Goal: Task Accomplishment & Management: Use online tool/utility

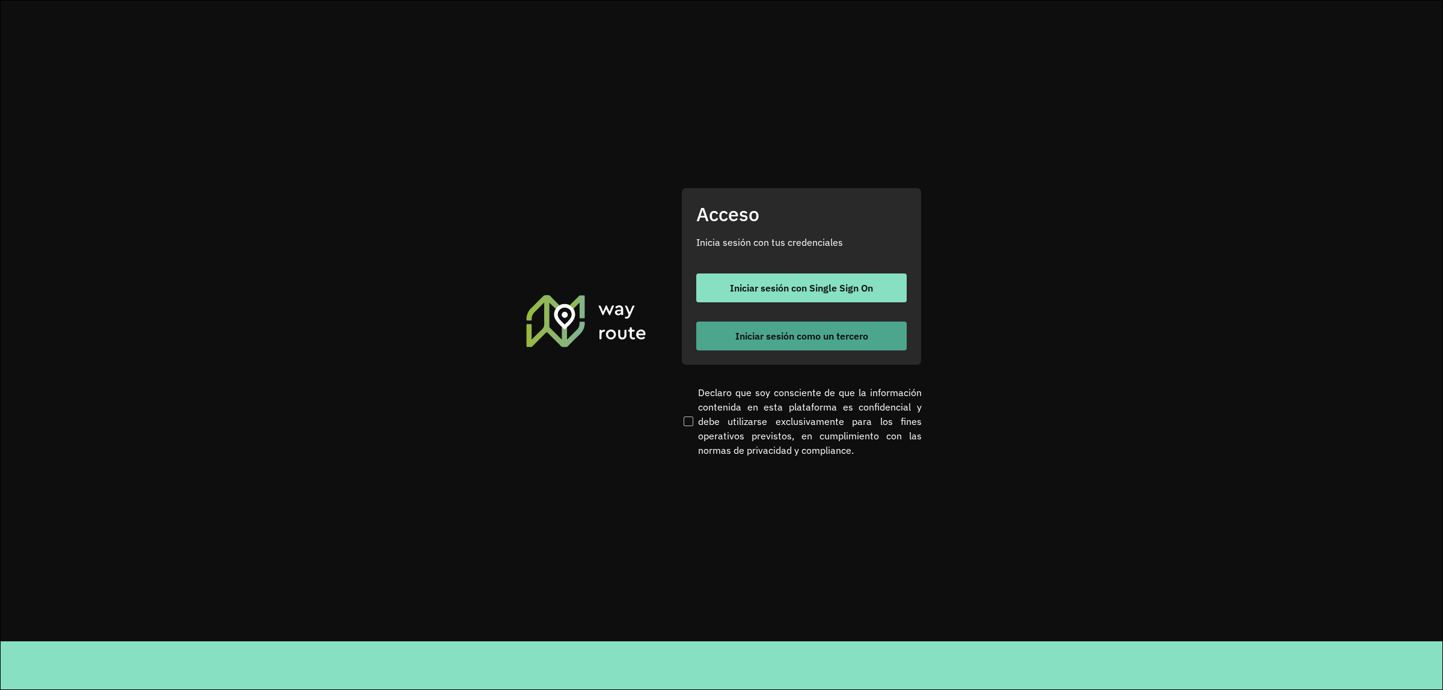
click at [742, 331] on span "Iniciar sesión como un tercero" at bounding box center [802, 336] width 133 height 10
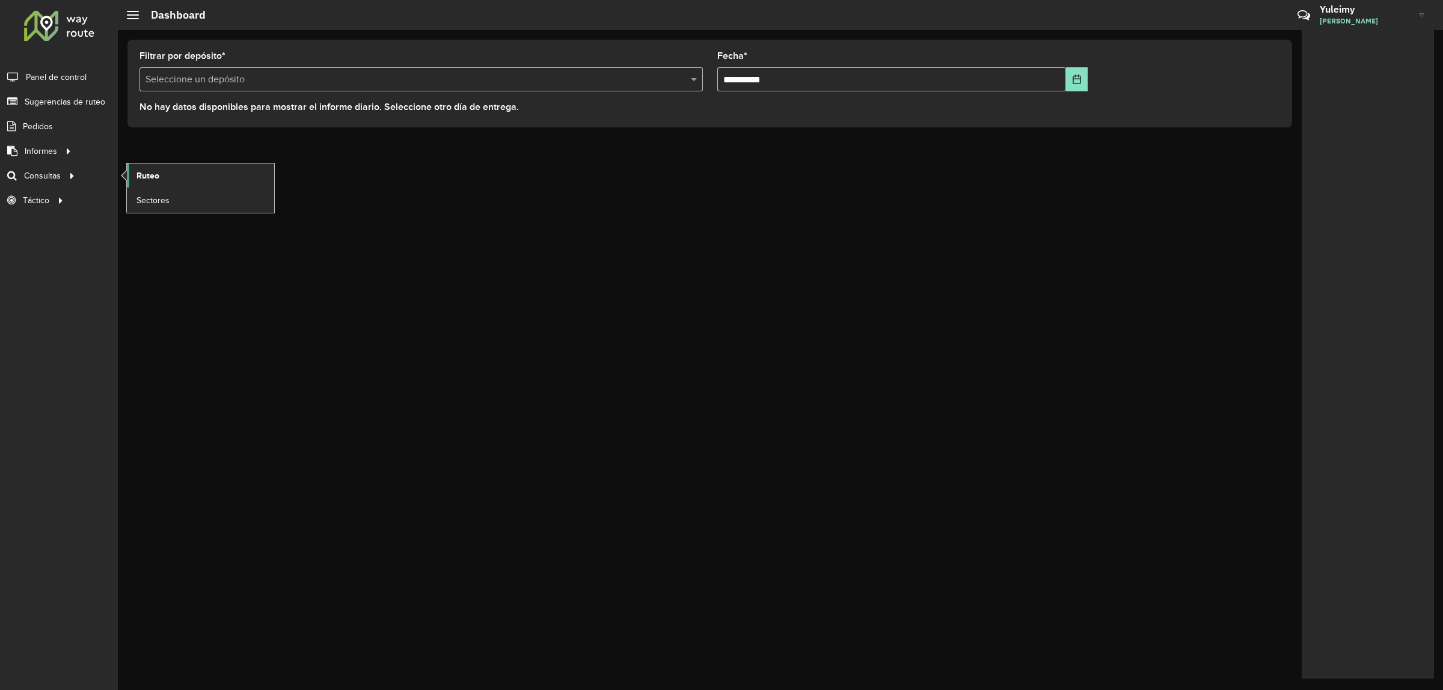
click at [155, 176] on span "Ruteo" at bounding box center [148, 176] width 23 height 13
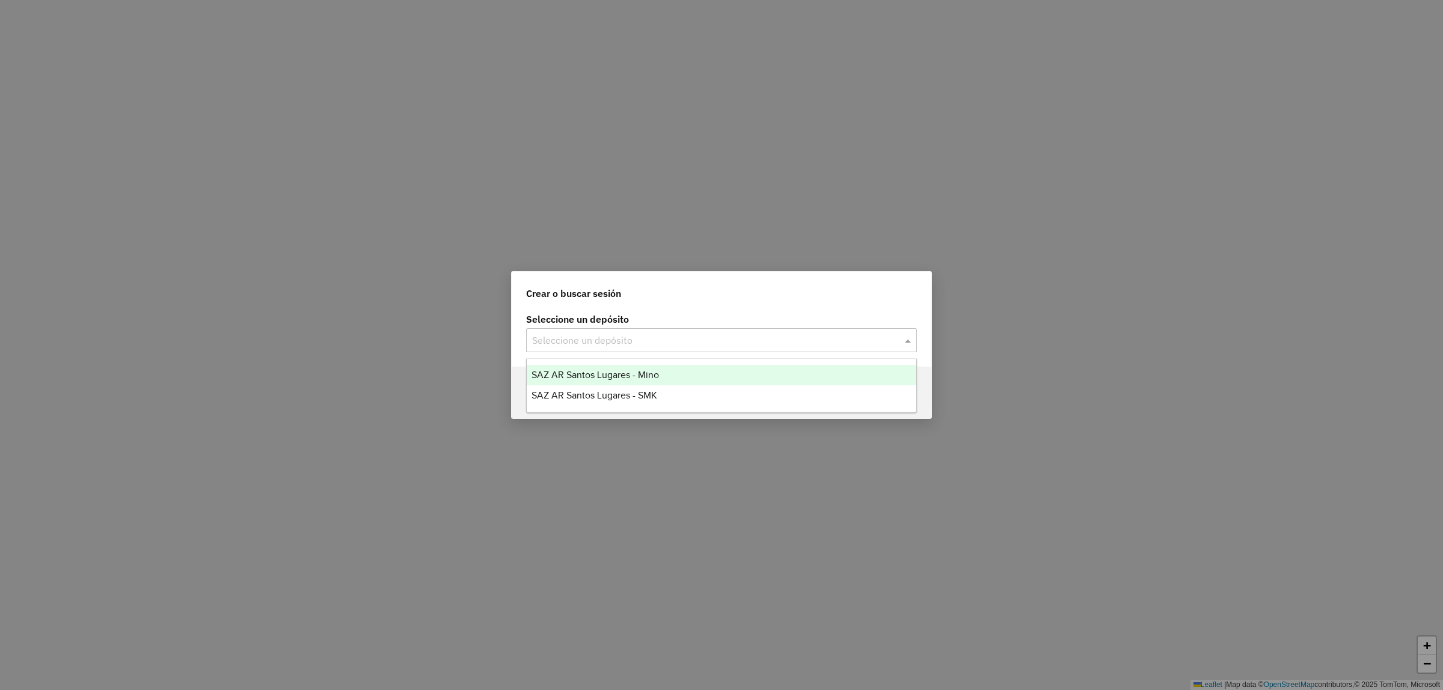
click at [604, 330] on div "Seleccione un depósito" at bounding box center [721, 340] width 391 height 24
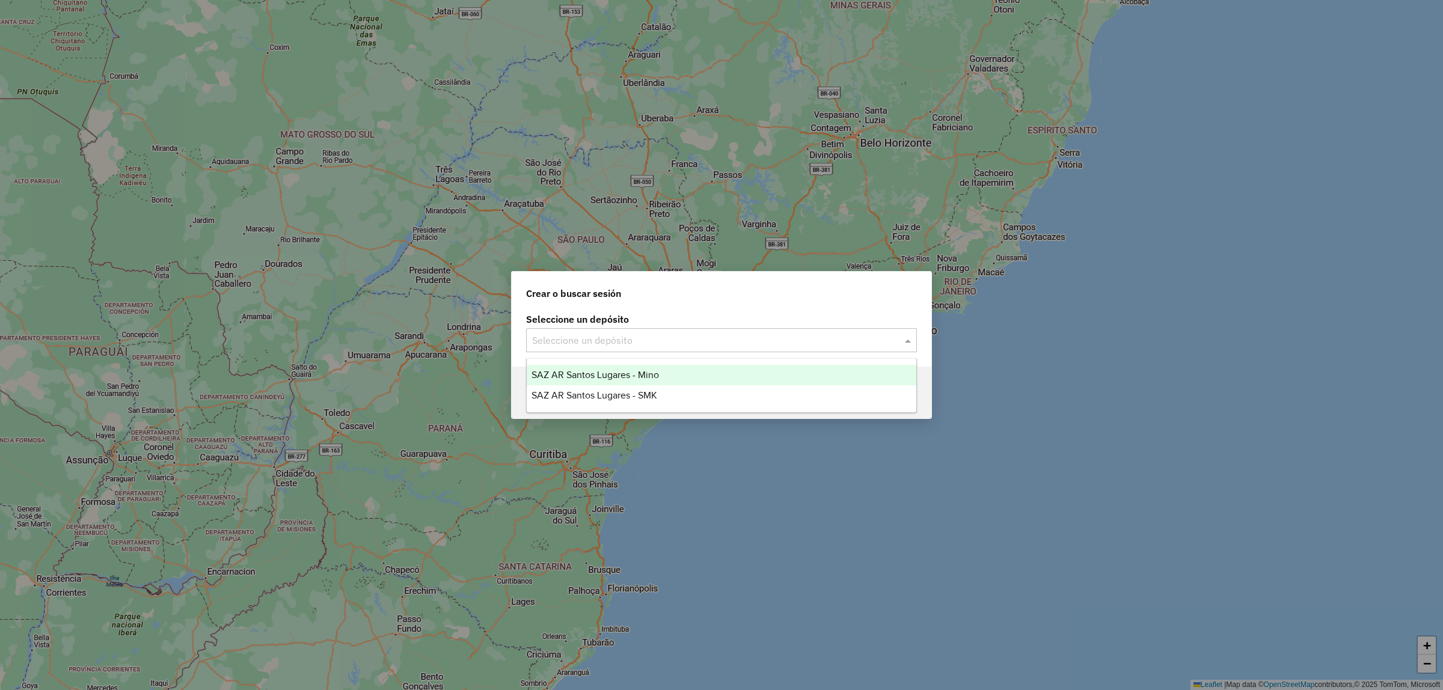
click at [610, 370] on span "SAZ AR Santos Lugares - Mino" at bounding box center [596, 375] width 128 height 10
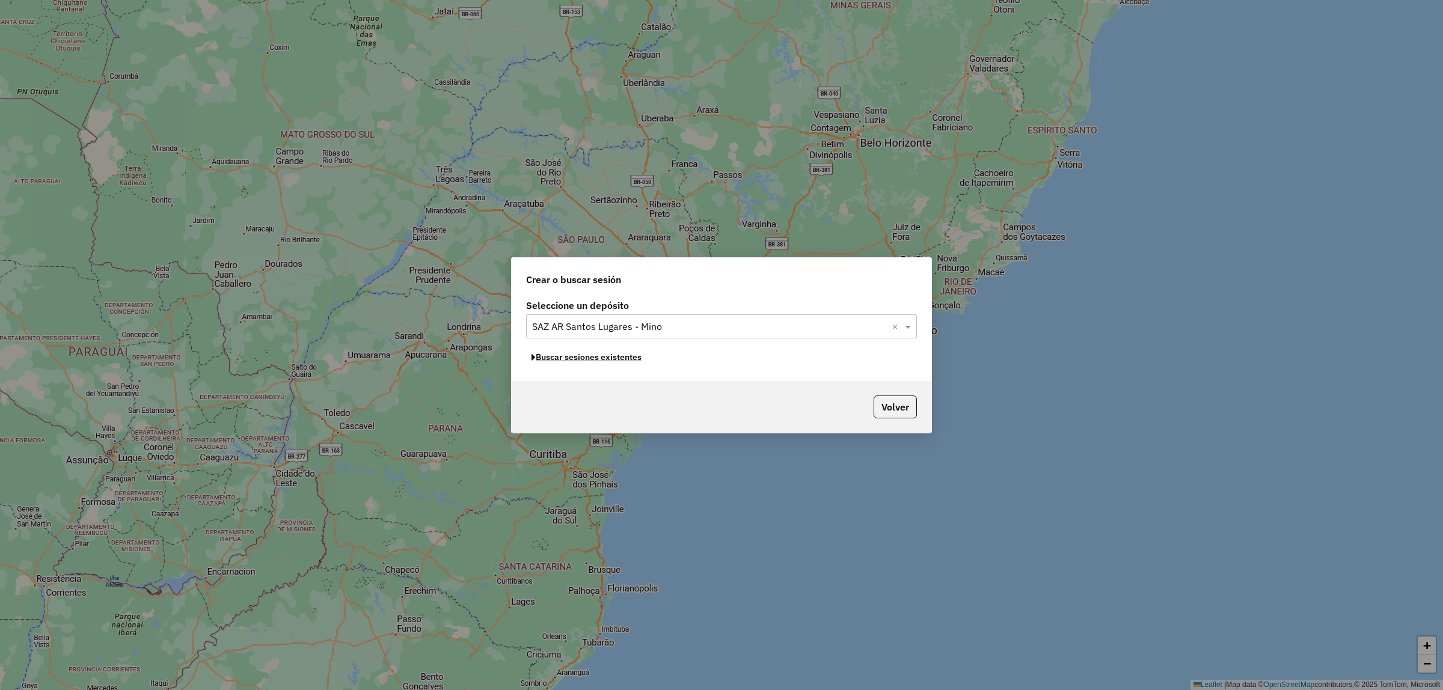
click at [606, 359] on button "Buscar sesiones existentes" at bounding box center [586, 357] width 121 height 19
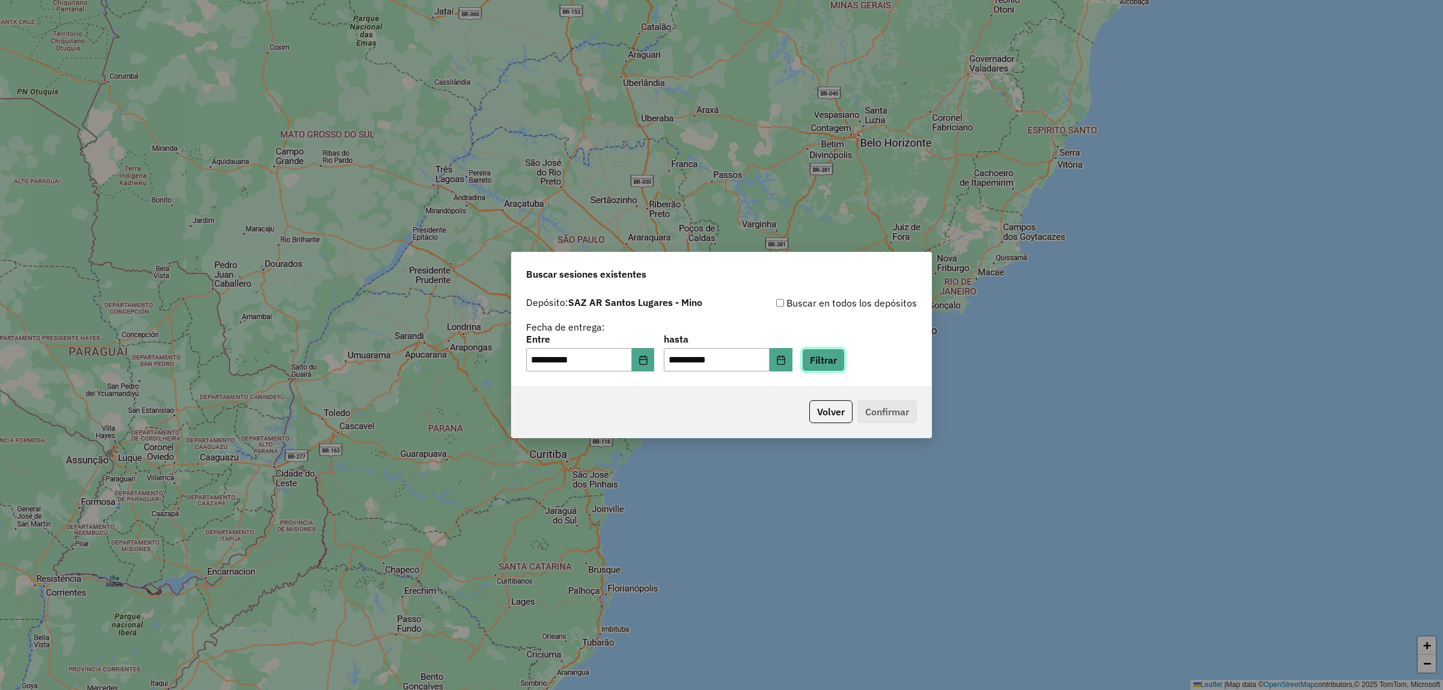
click at [841, 354] on button "Filtrar" at bounding box center [823, 360] width 43 height 23
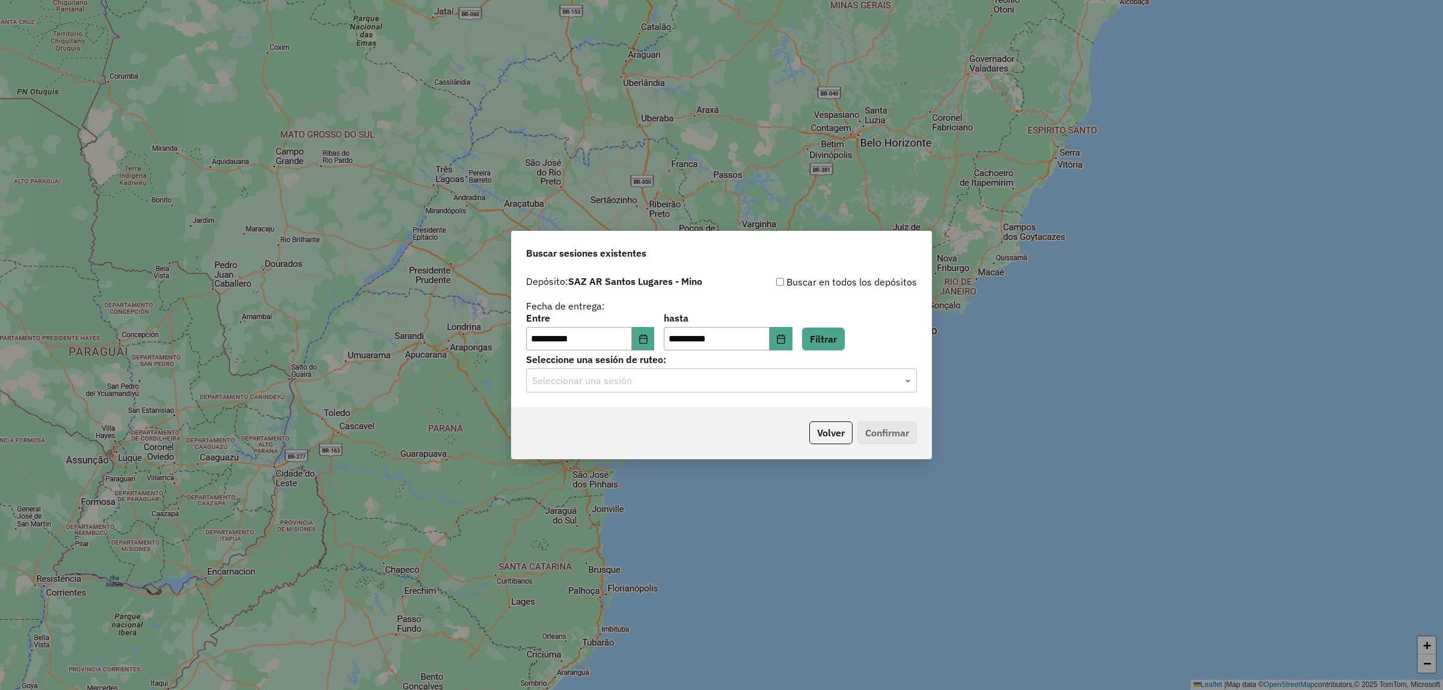
click at [594, 388] on input "text" at bounding box center [709, 381] width 355 height 14
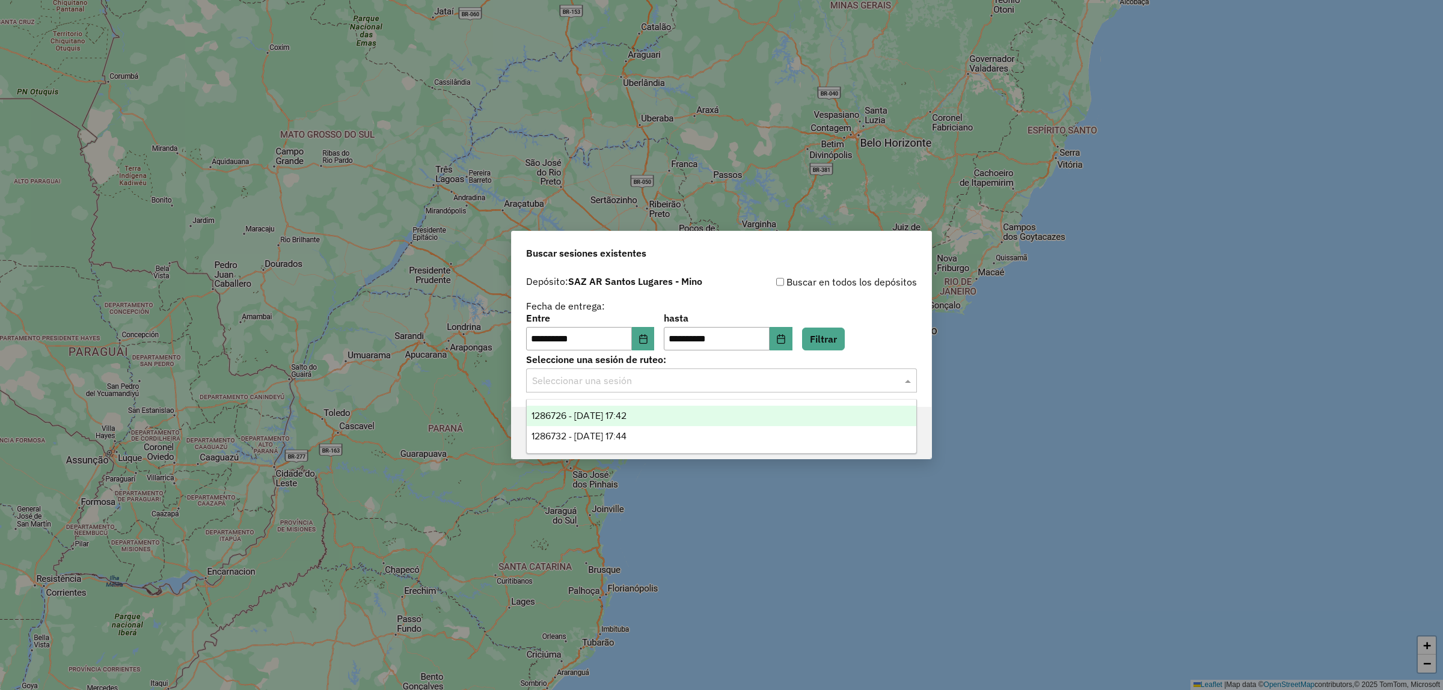
click at [618, 411] on span "1286726 - 02/10/2025 17:42" at bounding box center [579, 416] width 95 height 10
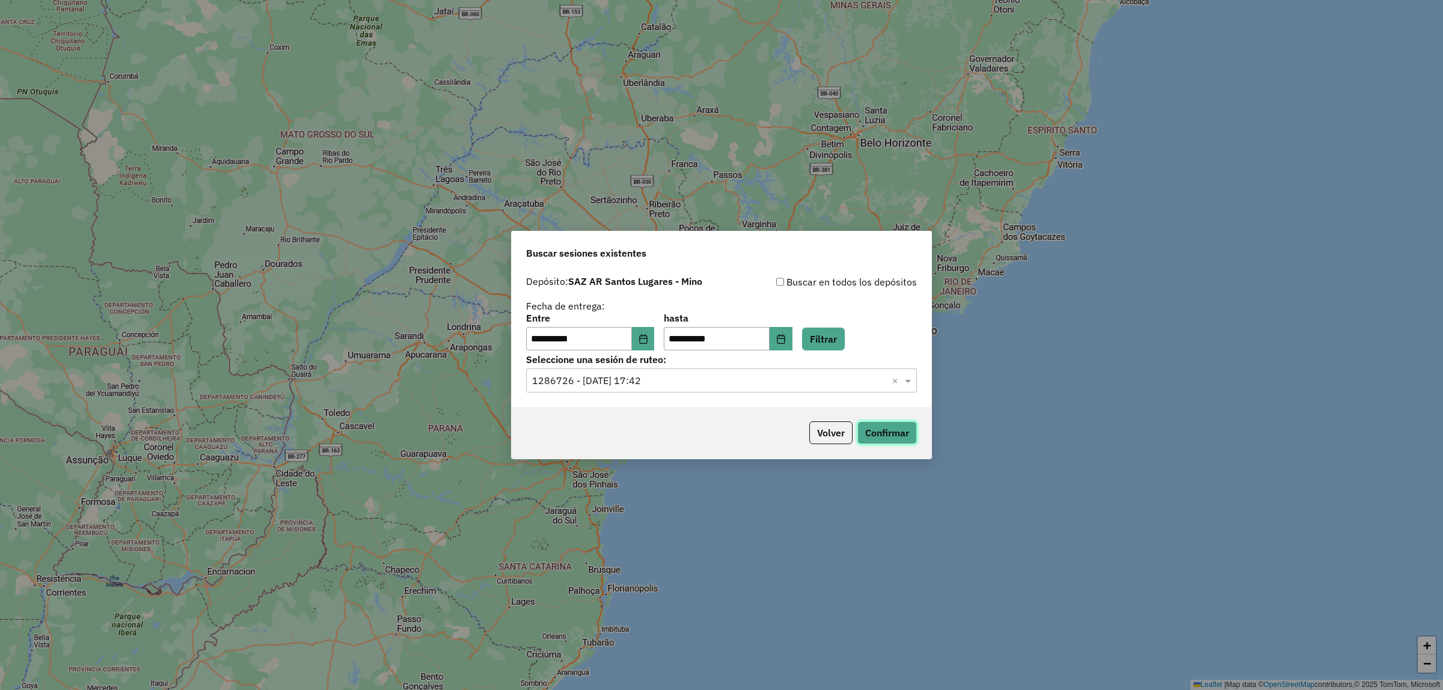
click at [881, 430] on button "Confirmar" at bounding box center [888, 433] width 60 height 23
click at [879, 430] on button "Confirmar" at bounding box center [888, 433] width 60 height 23
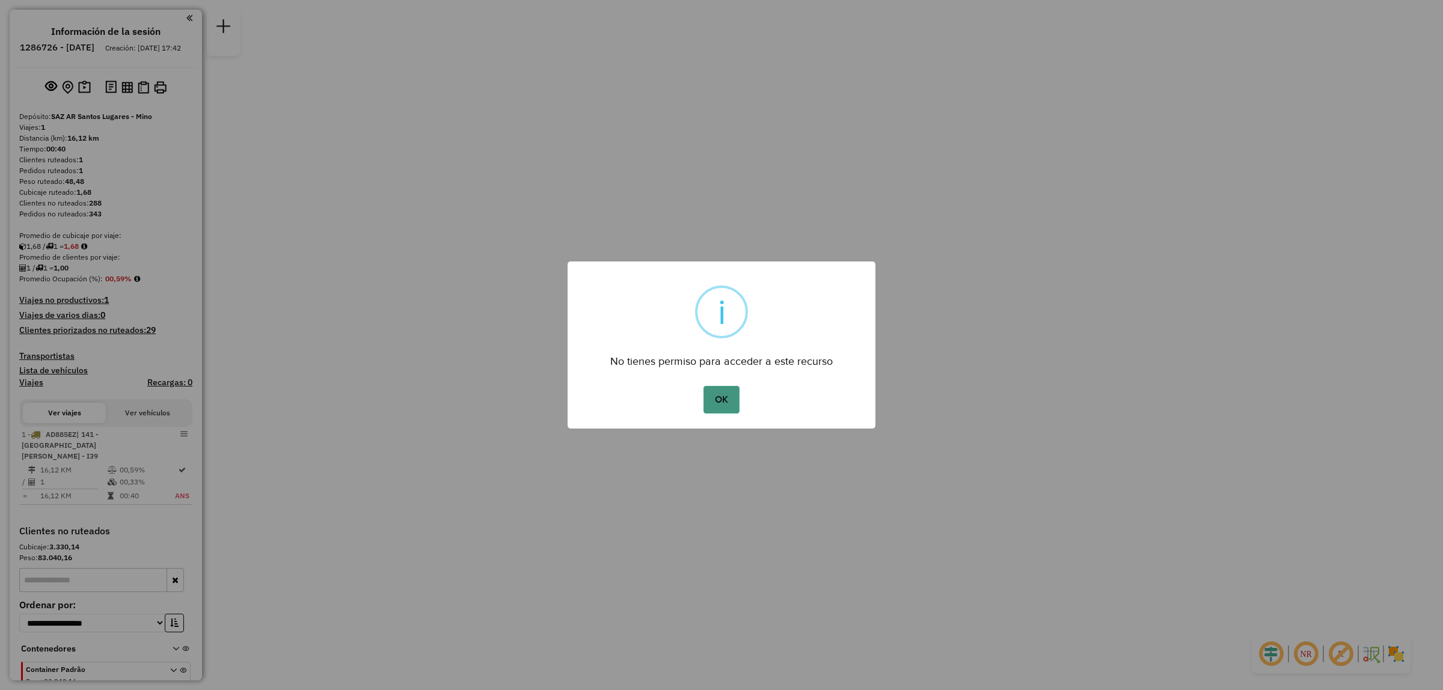
click at [714, 401] on button "OK" at bounding box center [721, 400] width 35 height 28
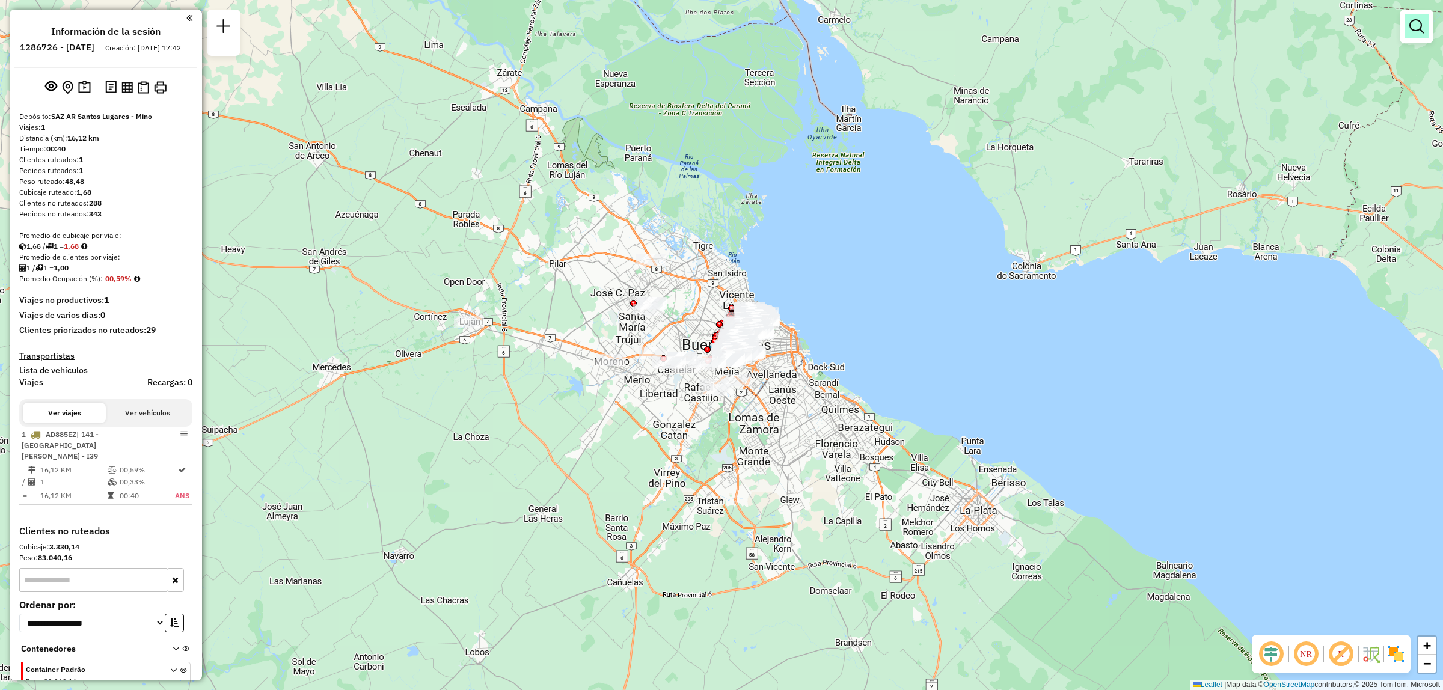
click at [1422, 34] on link at bounding box center [1417, 26] width 24 height 24
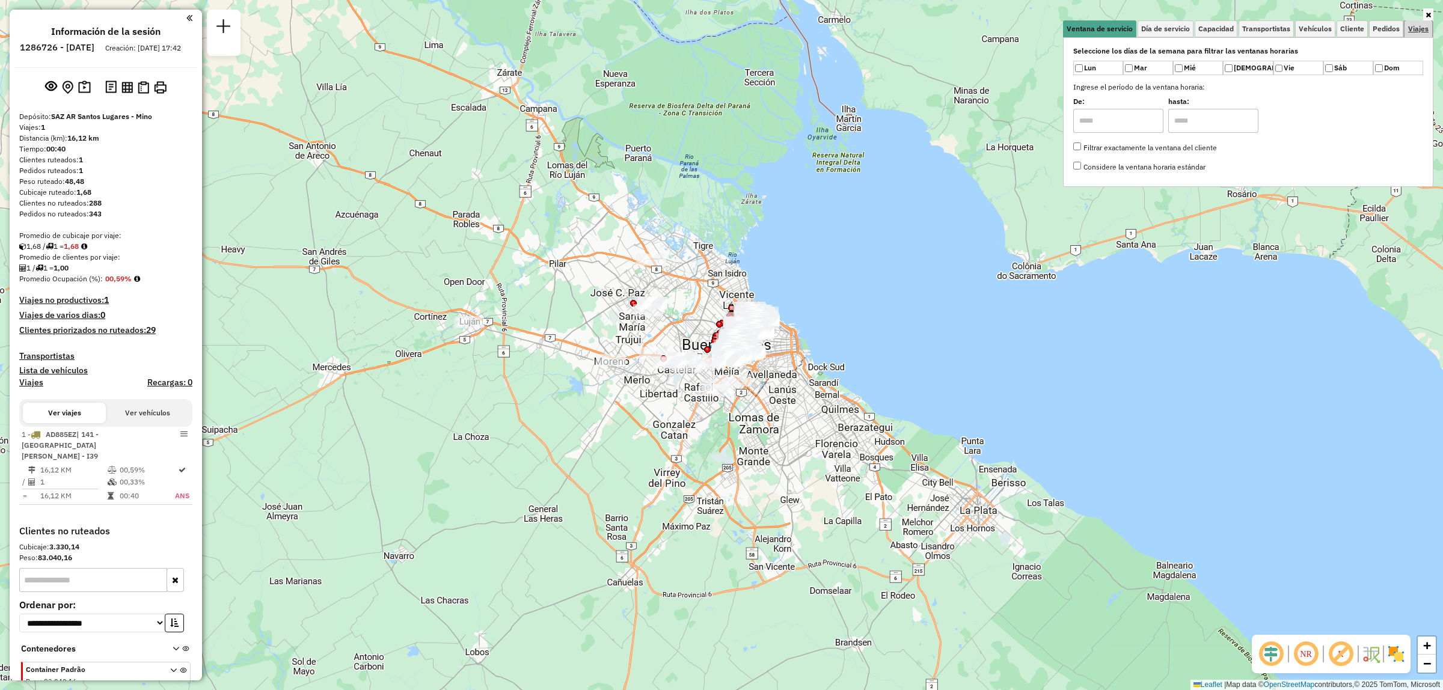
click at [1422, 31] on span "Viajes" at bounding box center [1419, 28] width 20 height 7
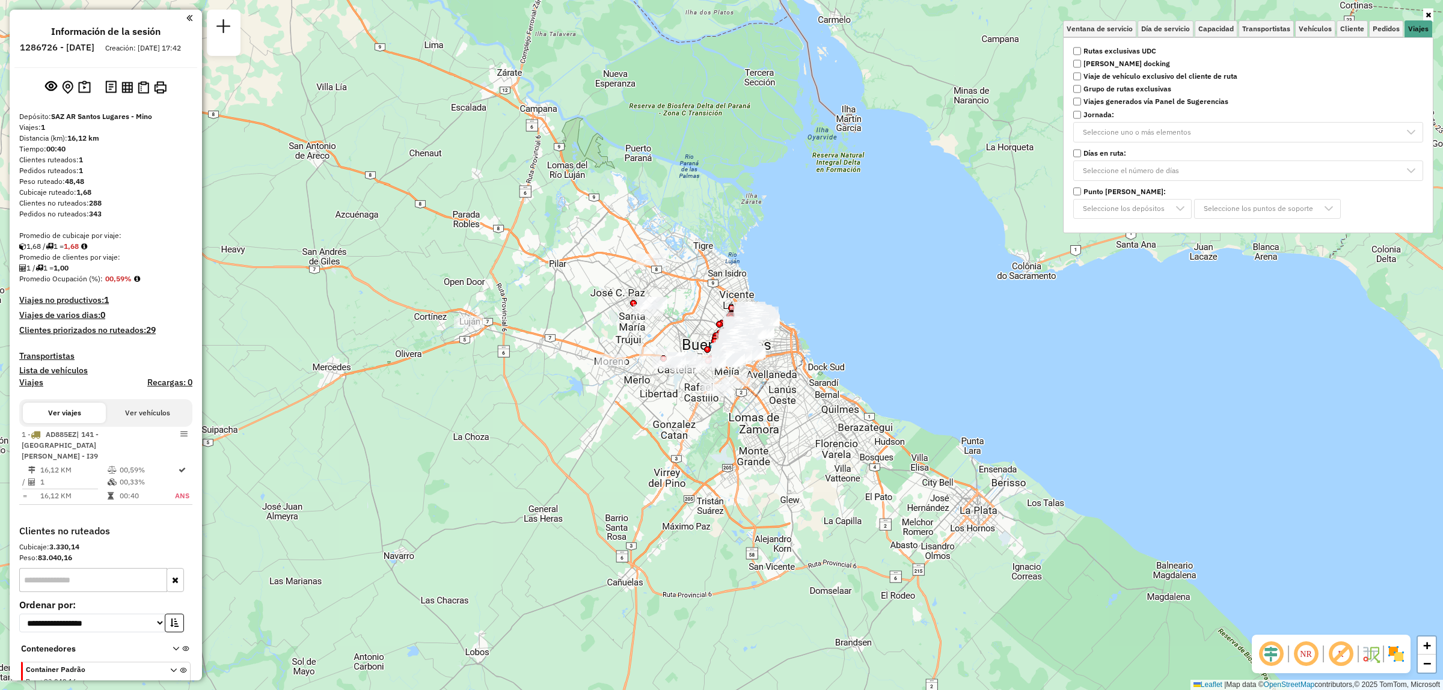
click at [1087, 46] on strong "Rutas exclusivas UDC" at bounding box center [1120, 51] width 73 height 11
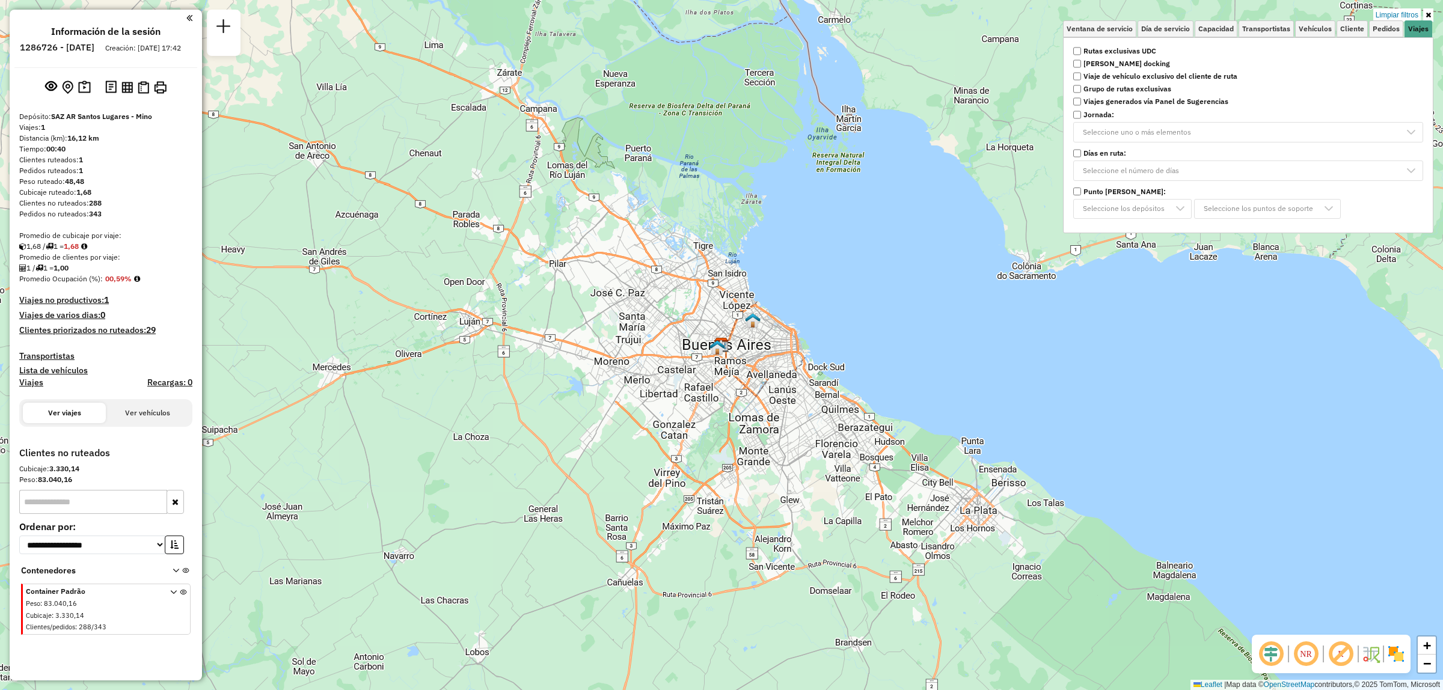
click at [855, 283] on div "Limpiar filtros Ventana de servicio Día de servicio Capacidad Transportistas Ve…" at bounding box center [721, 345] width 1443 height 690
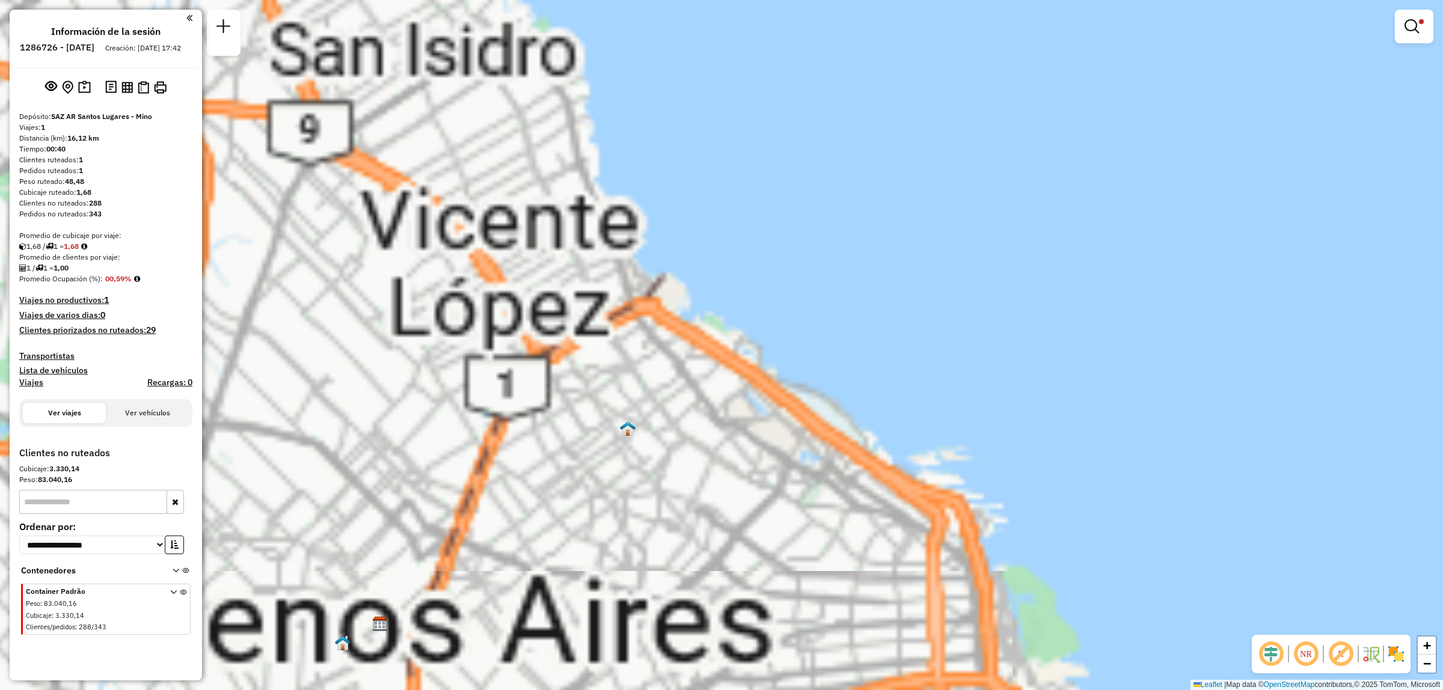
drag, startPoint x: 521, startPoint y: 422, endPoint x: 737, endPoint y: 272, distance: 262.3
click at [737, 274] on div "Limpiar filtros Ventana de servicio Día de servicio Capacidad Transportistas Ve…" at bounding box center [721, 345] width 1443 height 690
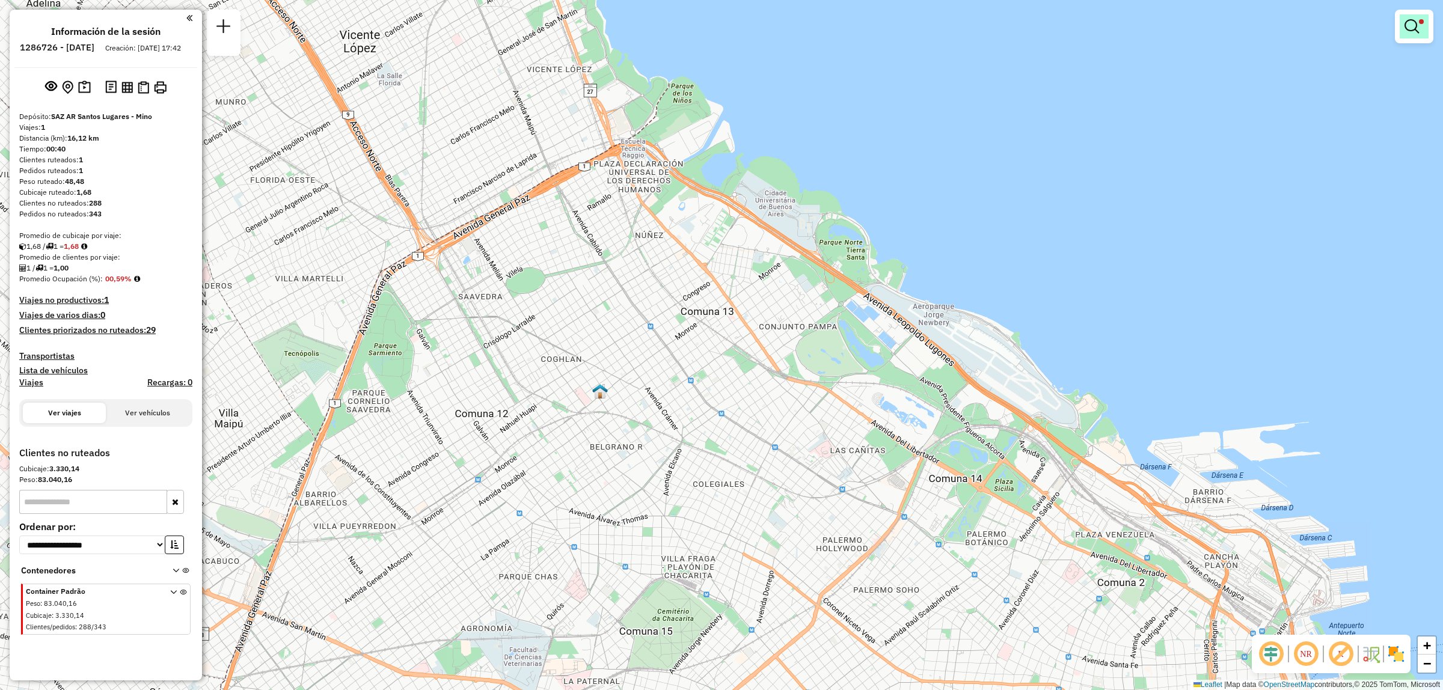
click at [1416, 24] on em at bounding box center [1412, 26] width 14 height 14
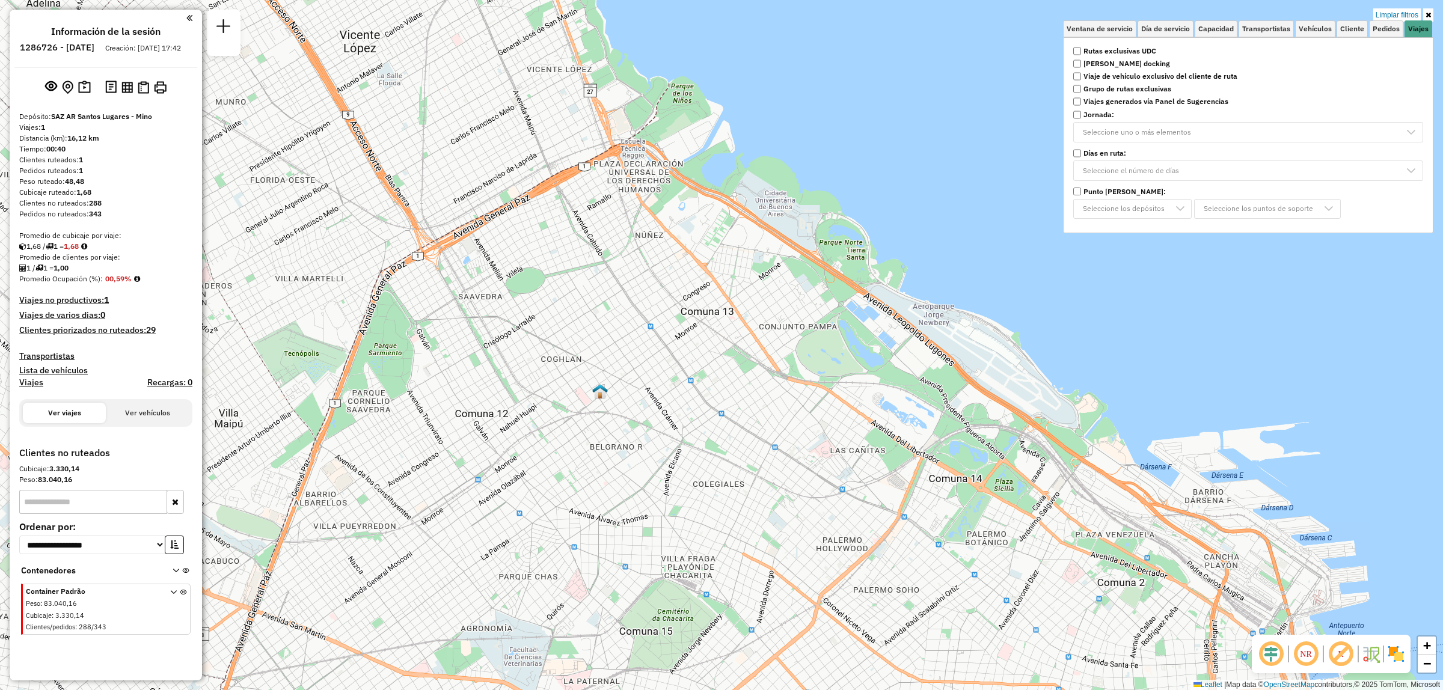
click at [1134, 46] on strong "Rutas exclusivas UDC" at bounding box center [1120, 51] width 73 height 11
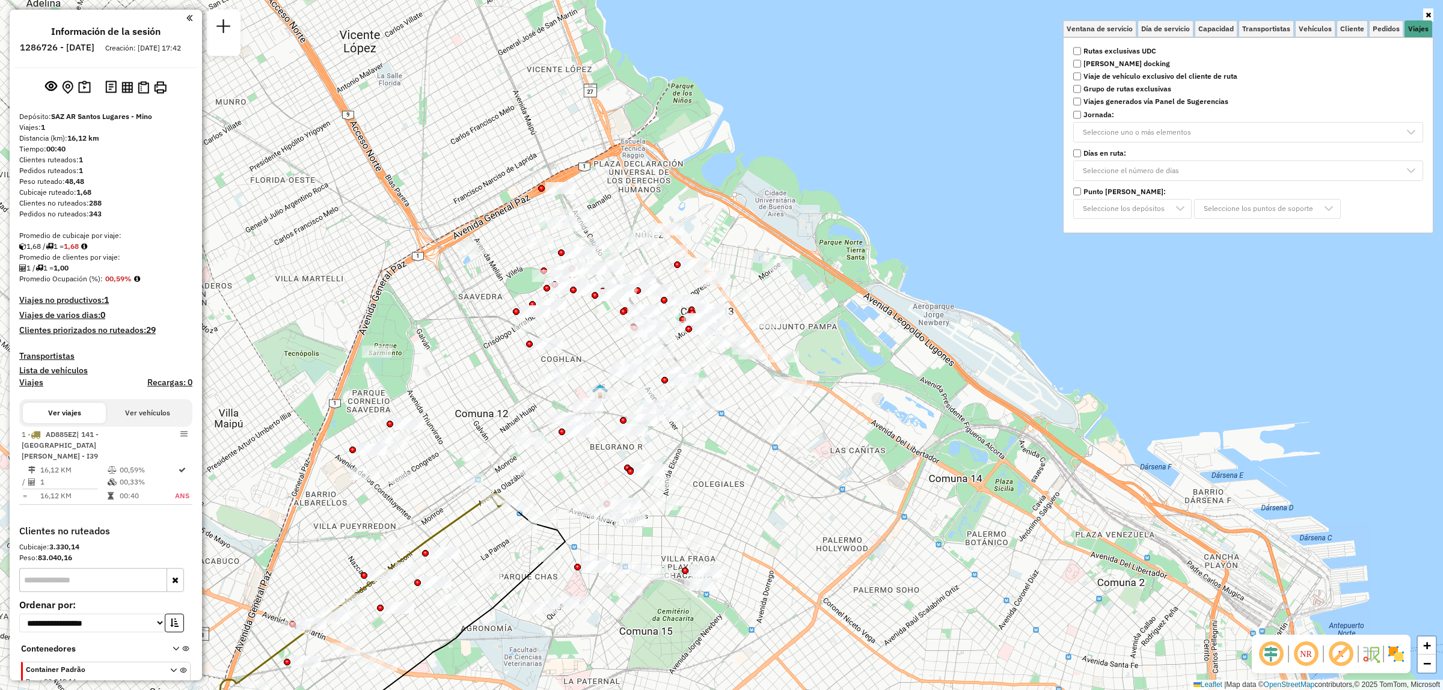
click at [873, 322] on div "Ventana de servicio Día de servicio Capacidad Transportistas Vehículos Cliente …" at bounding box center [721, 345] width 1443 height 690
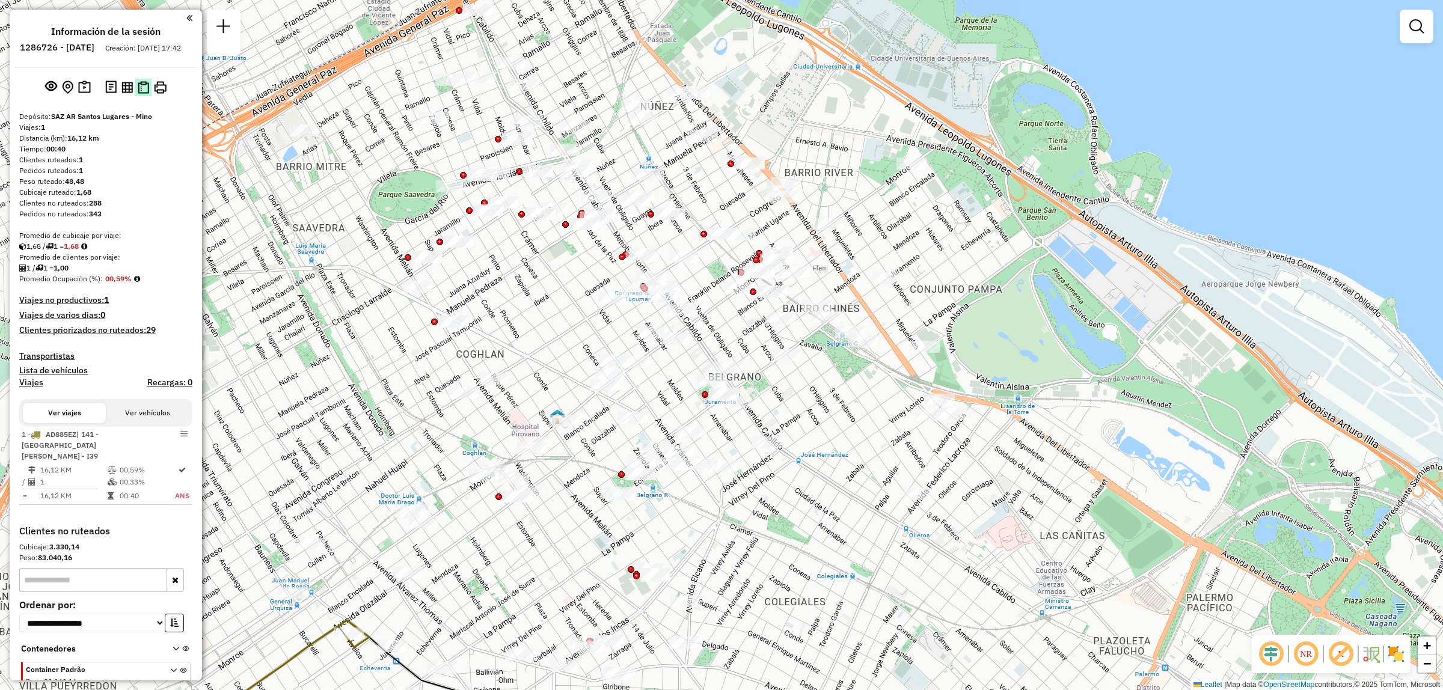
click at [144, 94] on img at bounding box center [143, 87] width 11 height 13
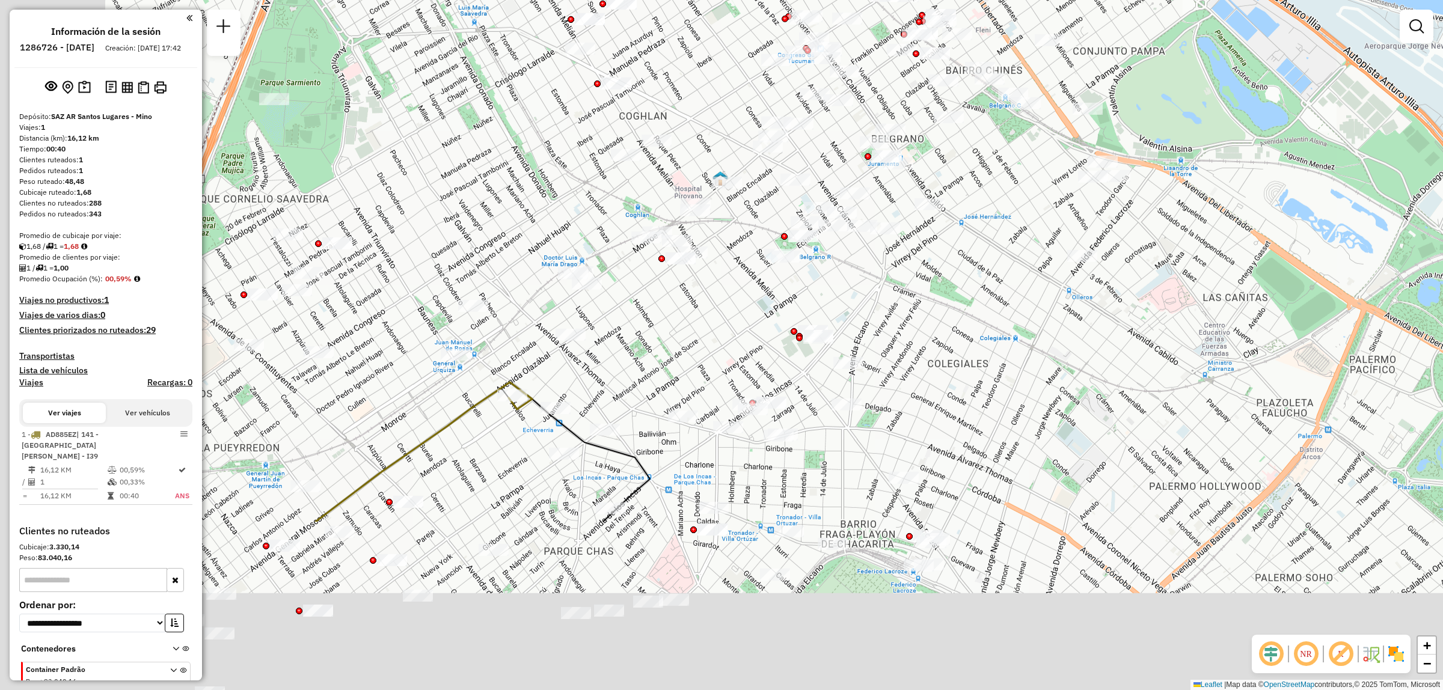
drag, startPoint x: 488, startPoint y: 542, endPoint x: 788, endPoint y: 173, distance: 476.2
click at [745, 203] on div "Ventana de servicio Día de servicio Capacidad Transportistas Vehículos Cliente …" at bounding box center [721, 345] width 1443 height 690
click at [772, 182] on div "Ventana de servicio Día de servicio Capacidad Transportistas Vehículos Cliente …" at bounding box center [721, 345] width 1443 height 690
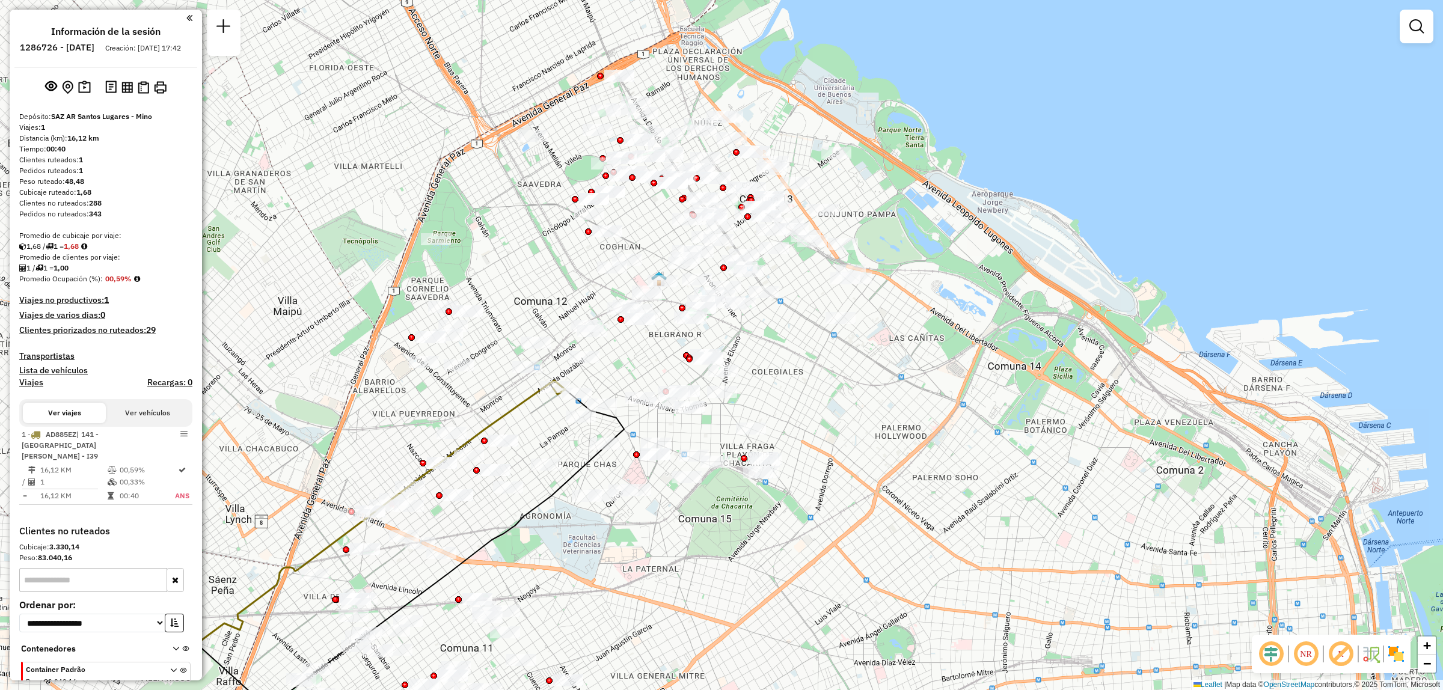
drag, startPoint x: 745, startPoint y: 289, endPoint x: 822, endPoint y: 404, distance: 138.3
click at [822, 404] on div "Ventana de servicio Día de servicio Capacidad Transportistas Vehículos Cliente …" at bounding box center [721, 345] width 1443 height 690
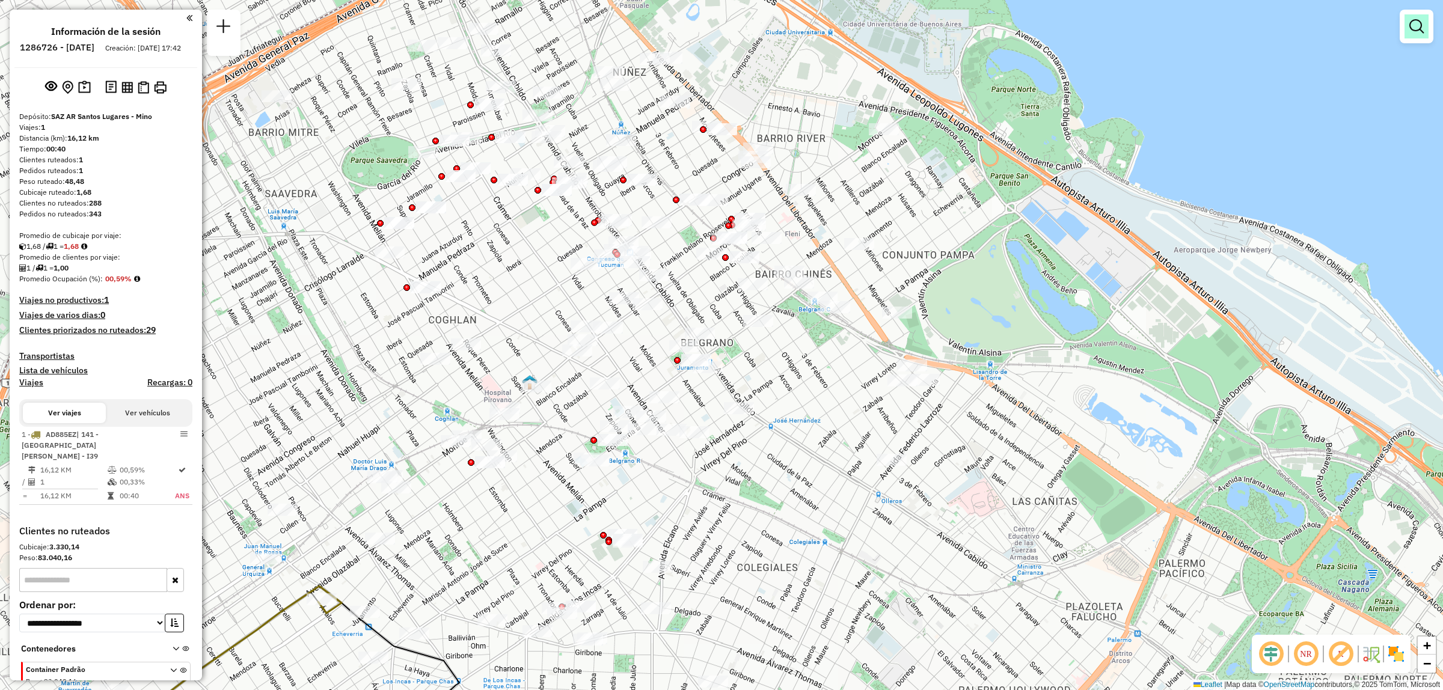
click at [1427, 16] on link at bounding box center [1417, 26] width 24 height 24
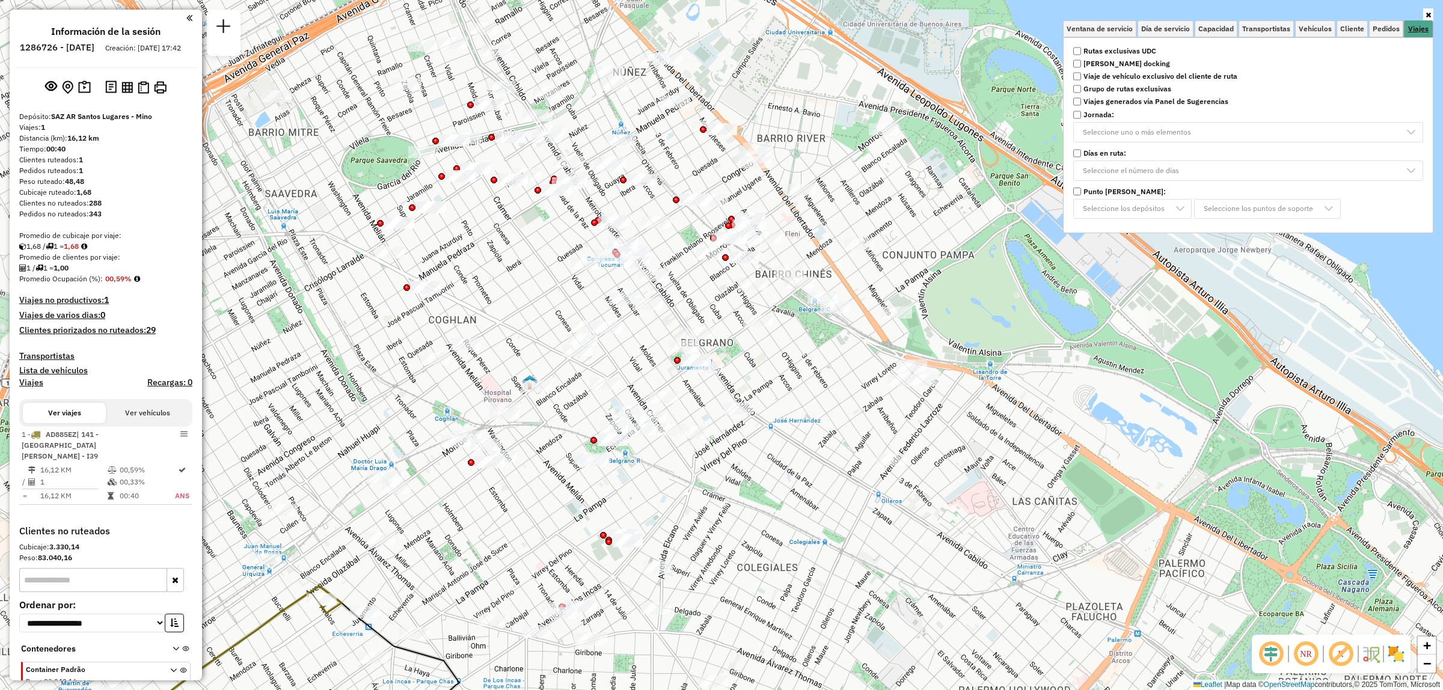
click at [1406, 25] on link "Viajes" at bounding box center [1419, 28] width 28 height 17
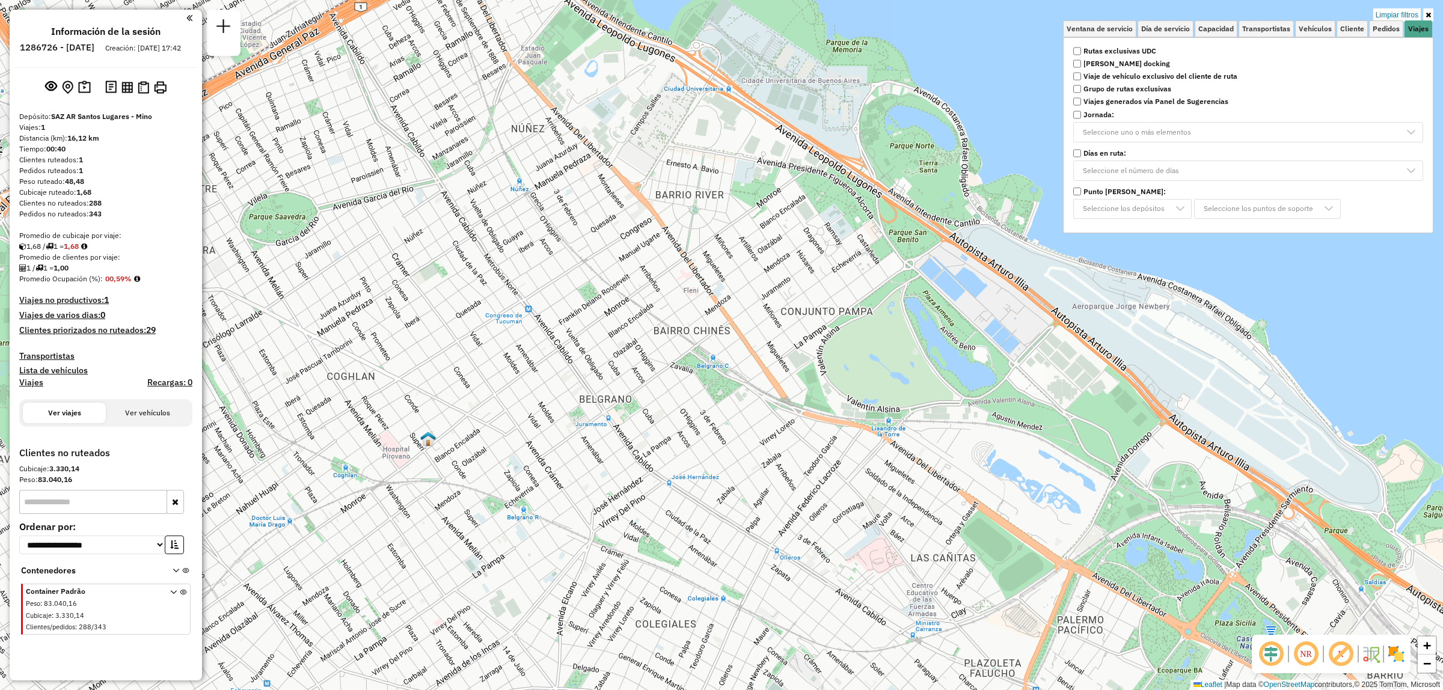
click at [1107, 50] on strong "Rutas exclusivas UDC" at bounding box center [1120, 51] width 73 height 11
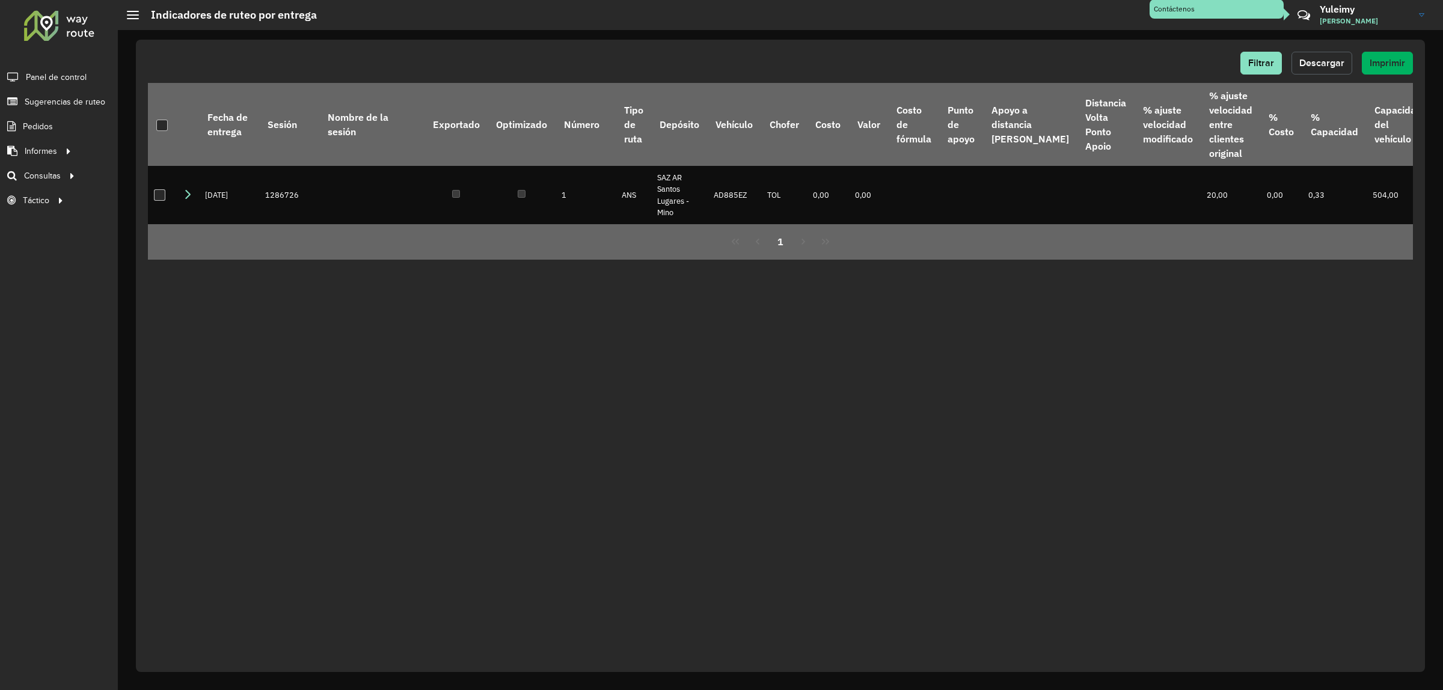
click at [1336, 65] on span "Descargar" at bounding box center [1322, 63] width 45 height 10
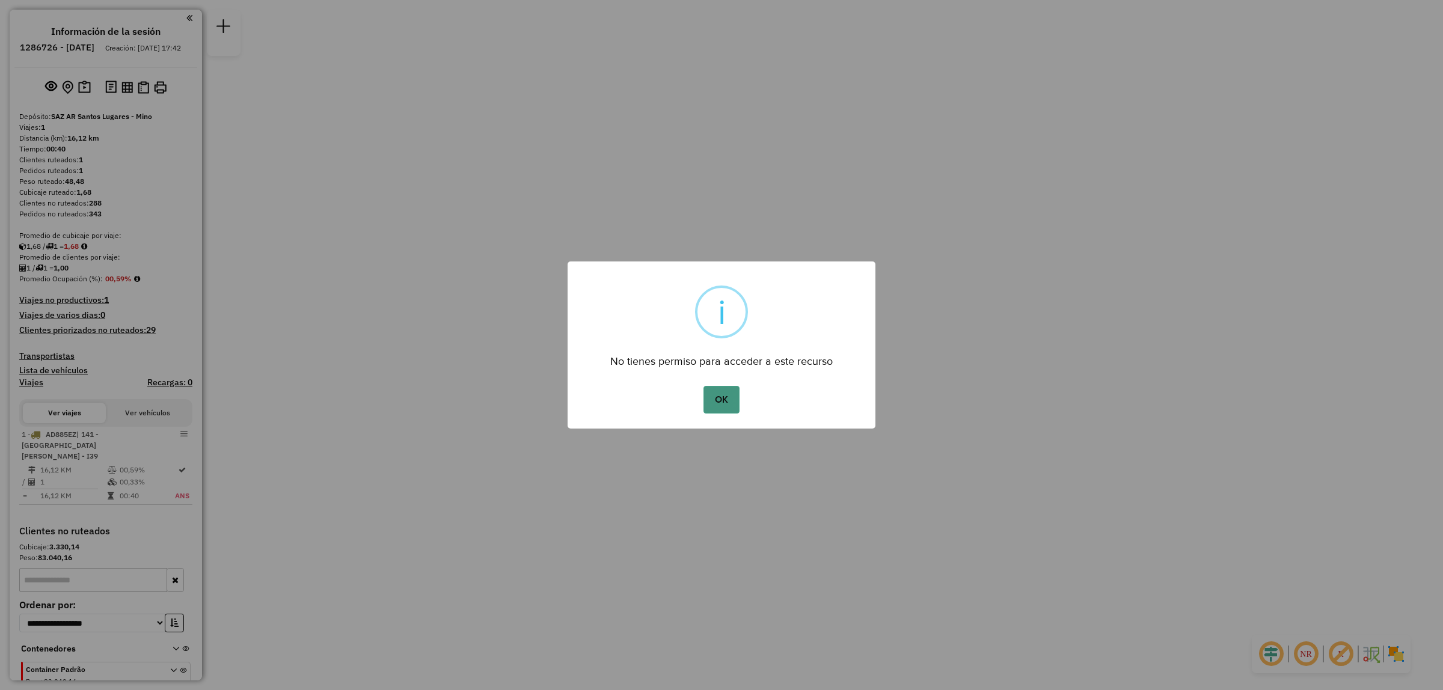
click at [725, 398] on button "OK" at bounding box center [721, 400] width 35 height 28
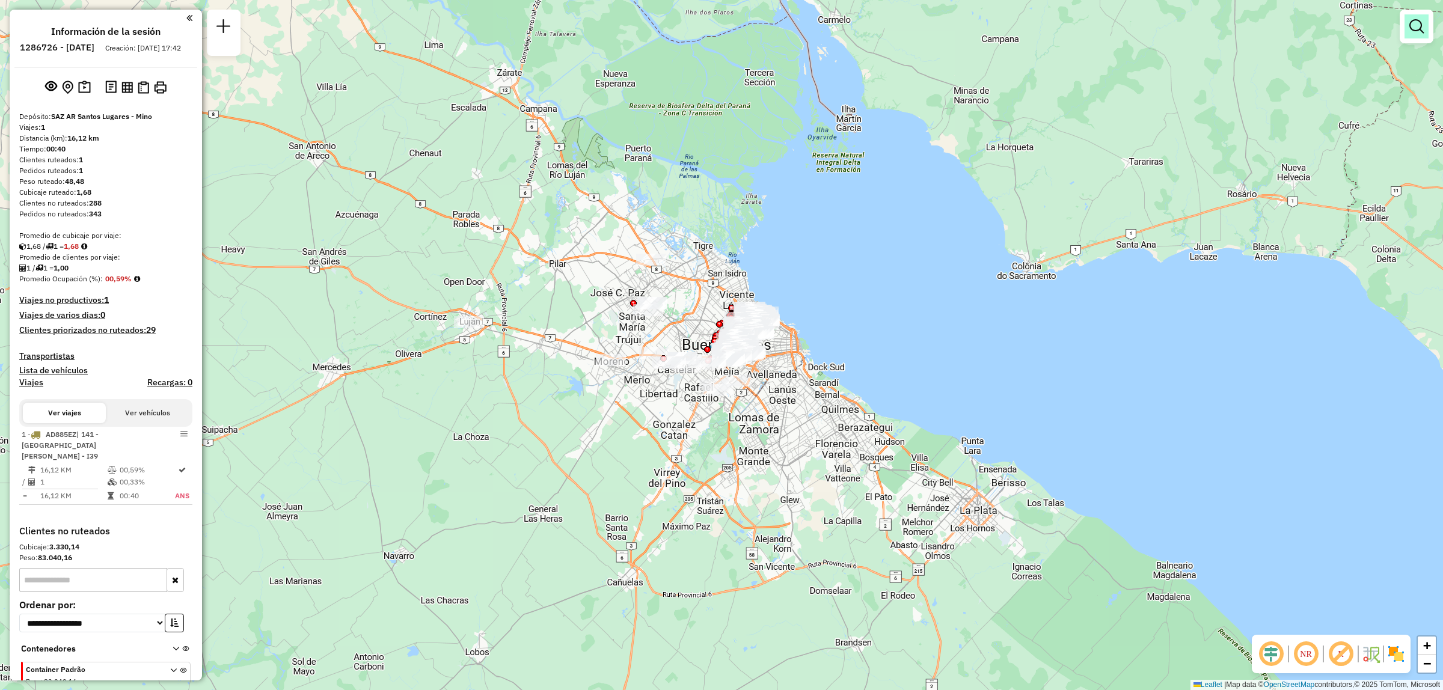
click at [1418, 21] on em at bounding box center [1417, 26] width 14 height 14
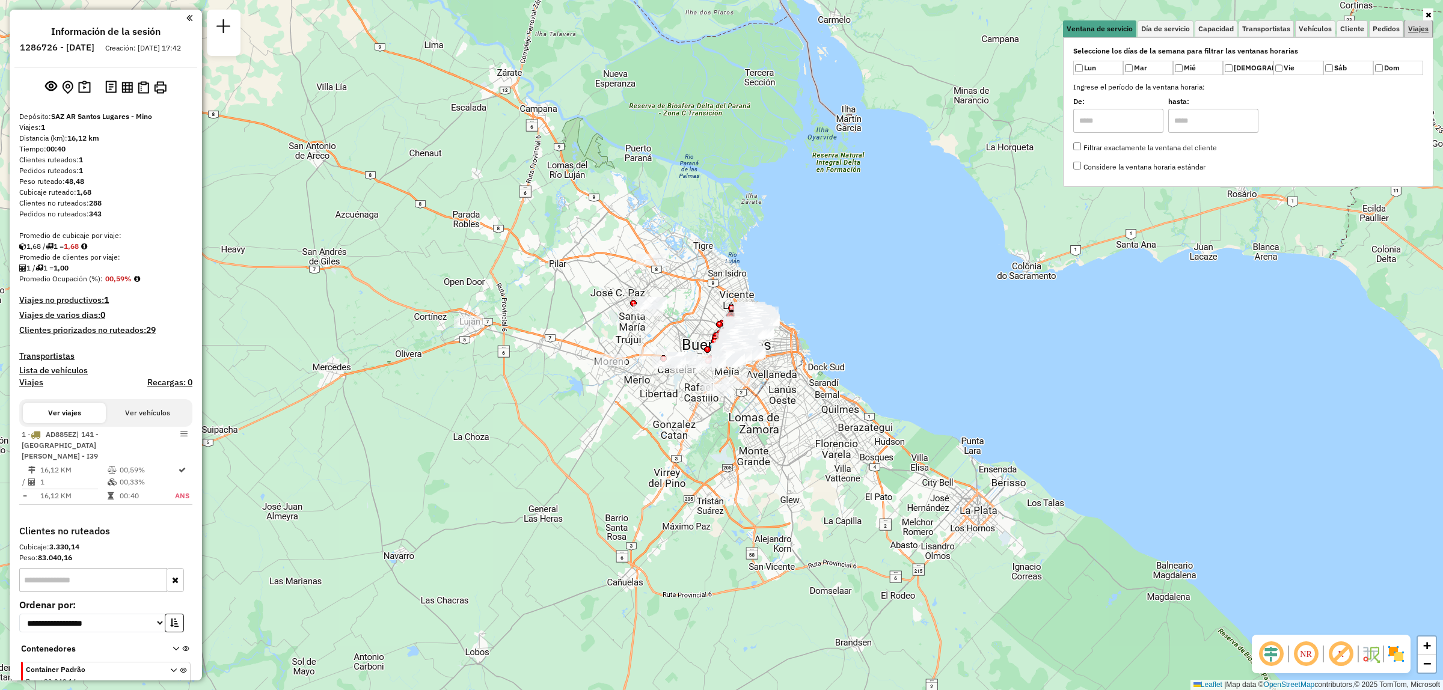
click at [1419, 31] on span "Viajes" at bounding box center [1419, 28] width 20 height 7
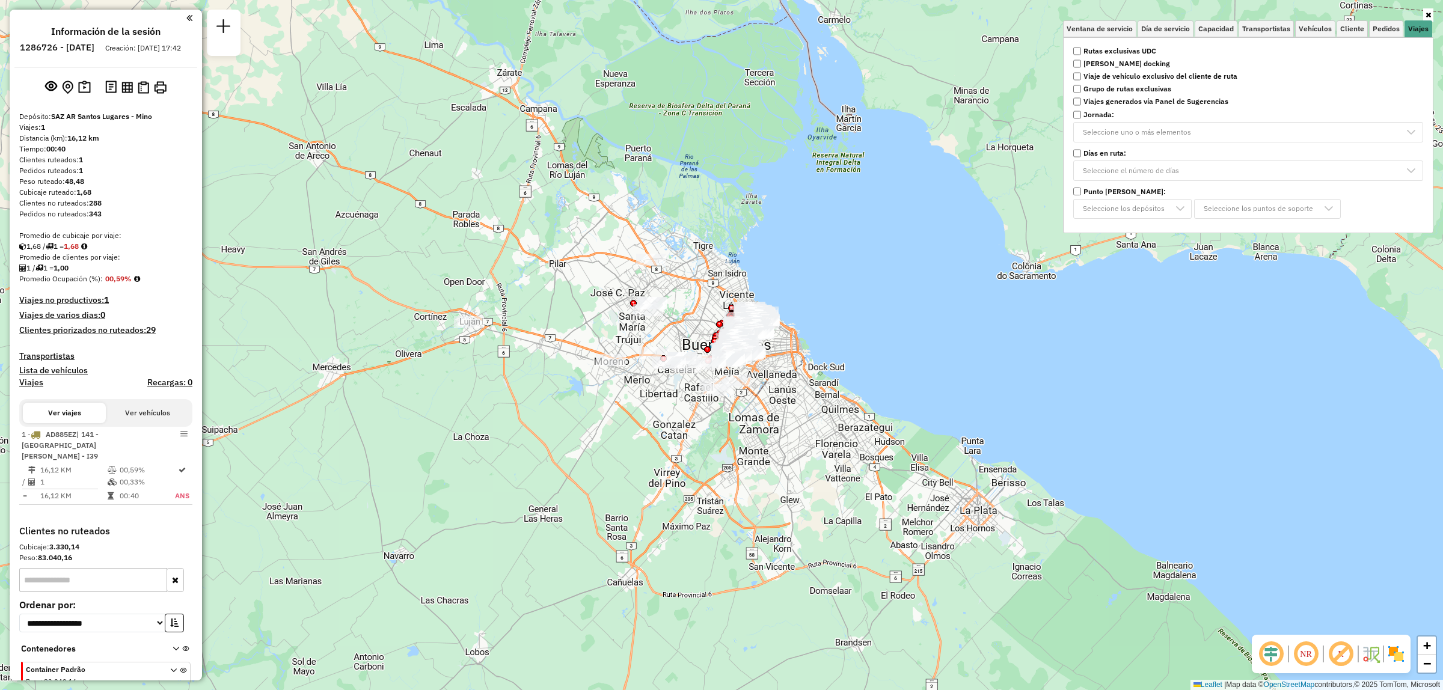
click at [1087, 51] on strong "Rutas exclusivas UDC" at bounding box center [1120, 51] width 73 height 11
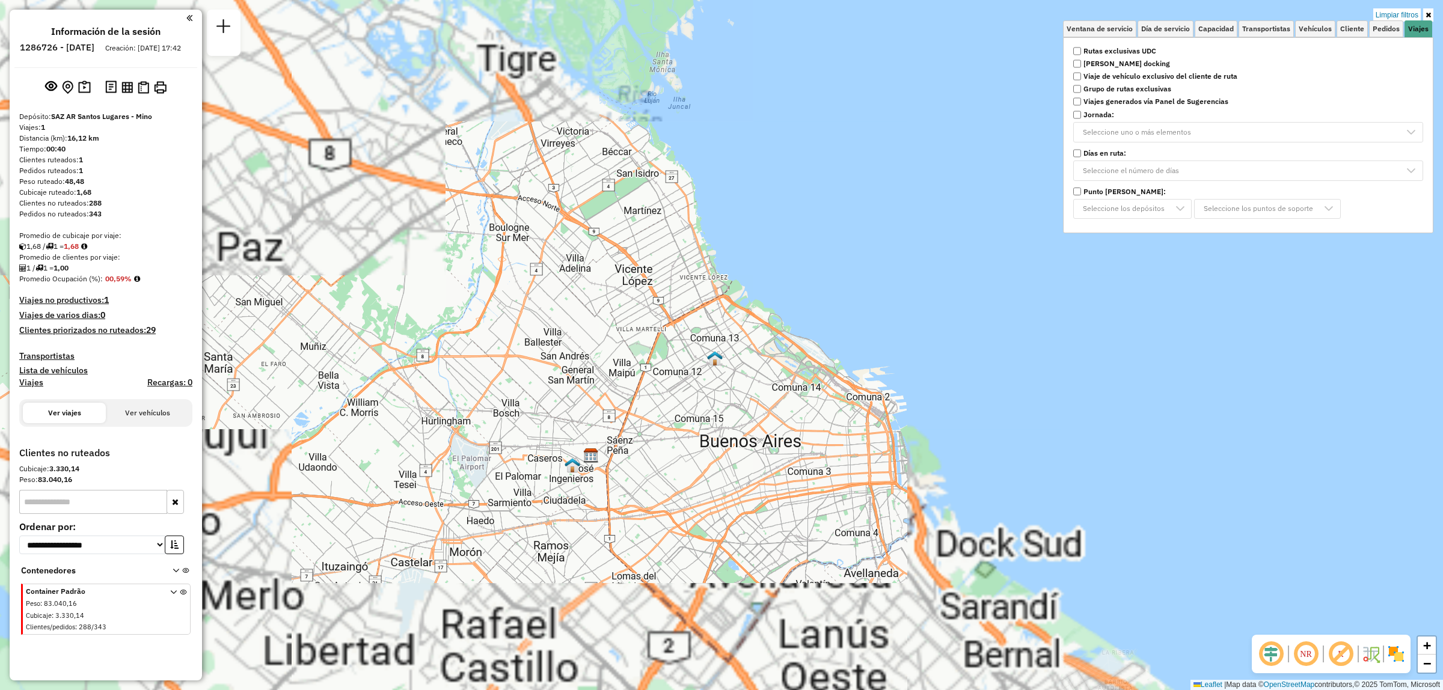
drag, startPoint x: 817, startPoint y: 303, endPoint x: 713, endPoint y: 376, distance: 126.8
click at [713, 376] on div "Limpiar filtros Ventana de servicio Día de servicio Capacidad Transportistas Ve…" at bounding box center [721, 345] width 1443 height 690
